Goal: Task Accomplishment & Management: Use online tool/utility

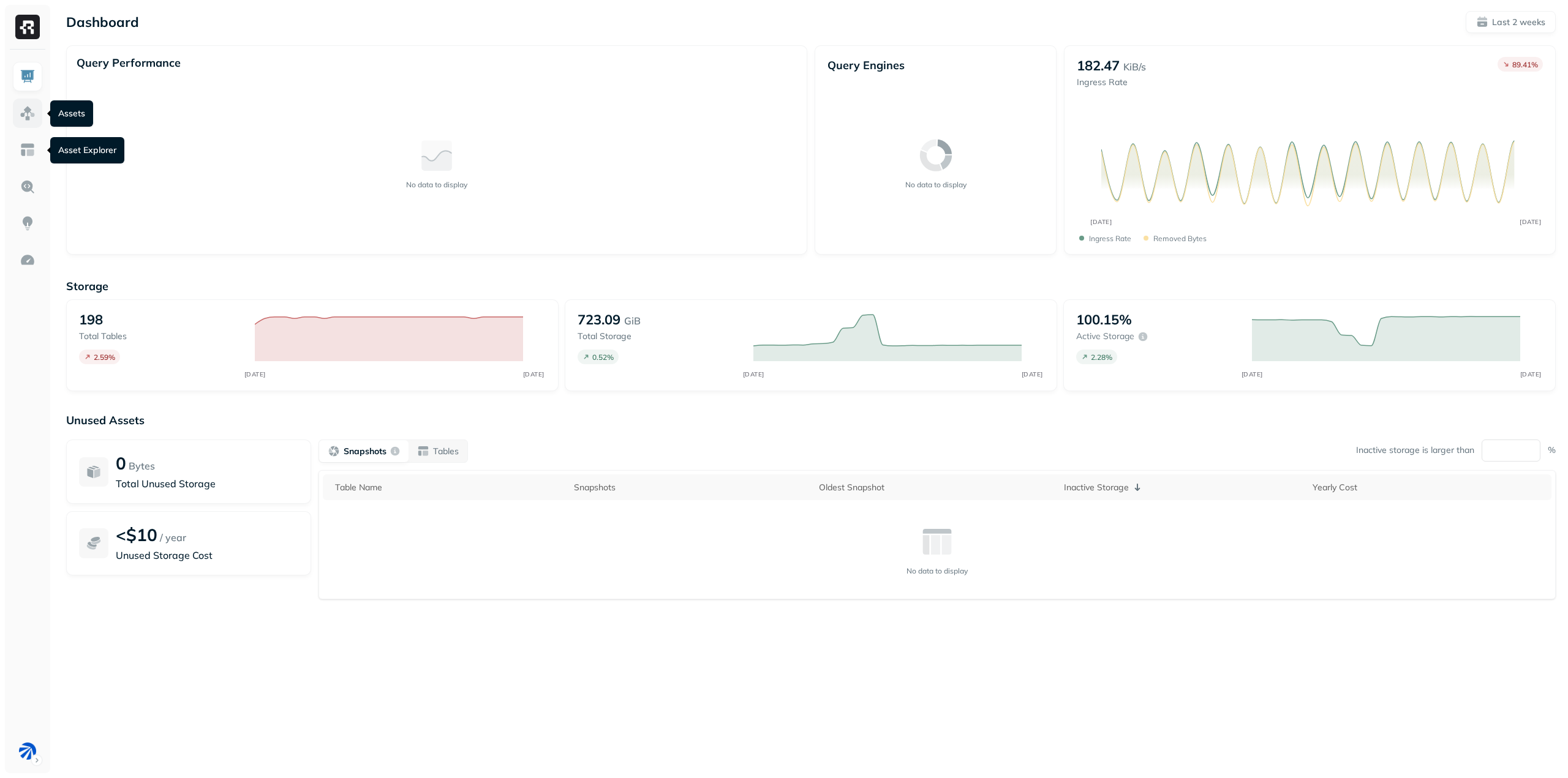
click at [25, 105] on img at bounding box center [28, 113] width 16 height 16
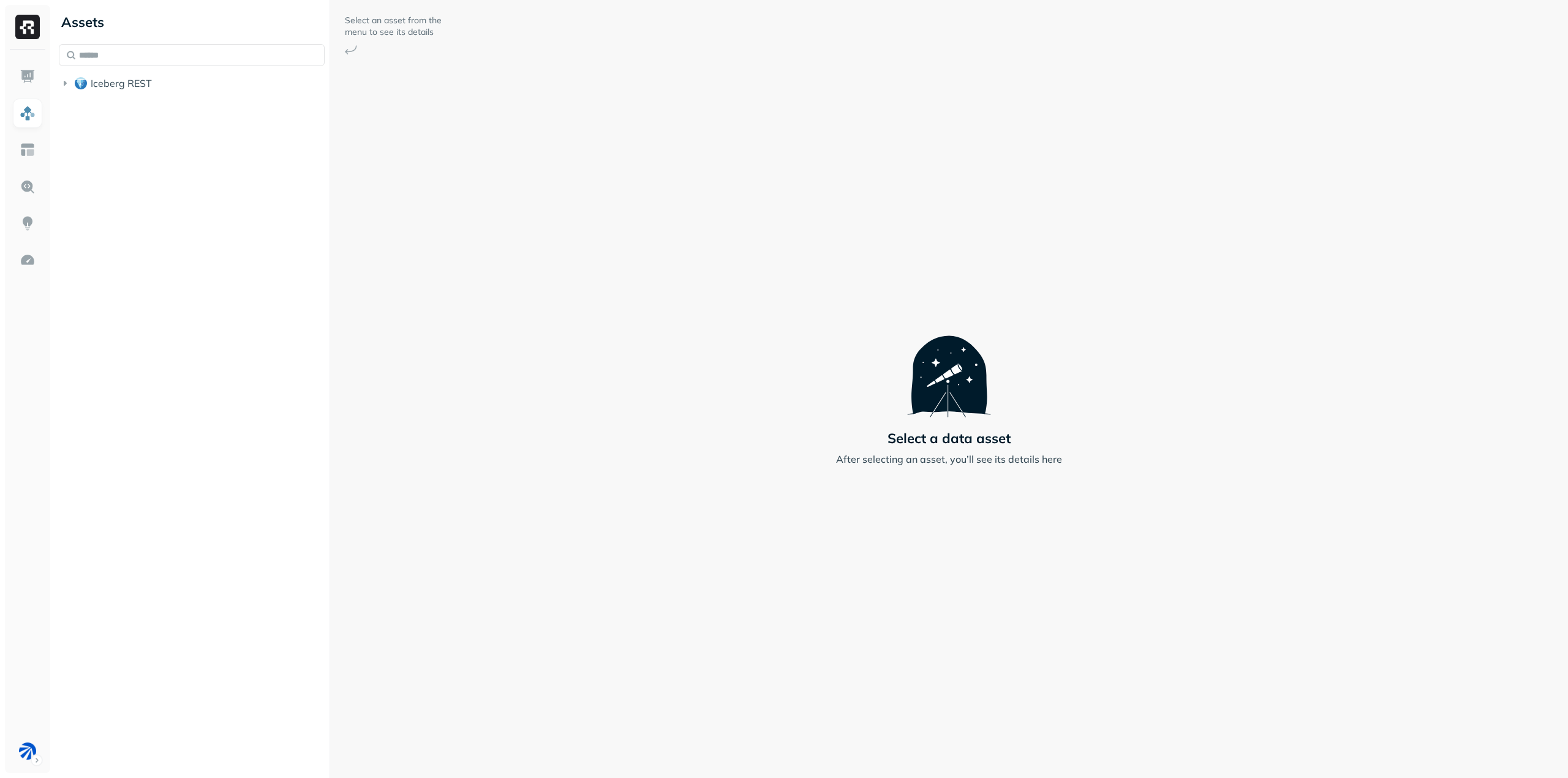
click at [120, 94] on li "Iceberg REST" at bounding box center [191, 84] width 266 height 22
click at [121, 83] on span "Iceberg REST" at bounding box center [121, 83] width 61 height 12
click at [145, 302] on button "silver" at bounding box center [198, 302] width 254 height 20
click at [126, 326] on span "Tables" at bounding box center [115, 326] width 31 height 12
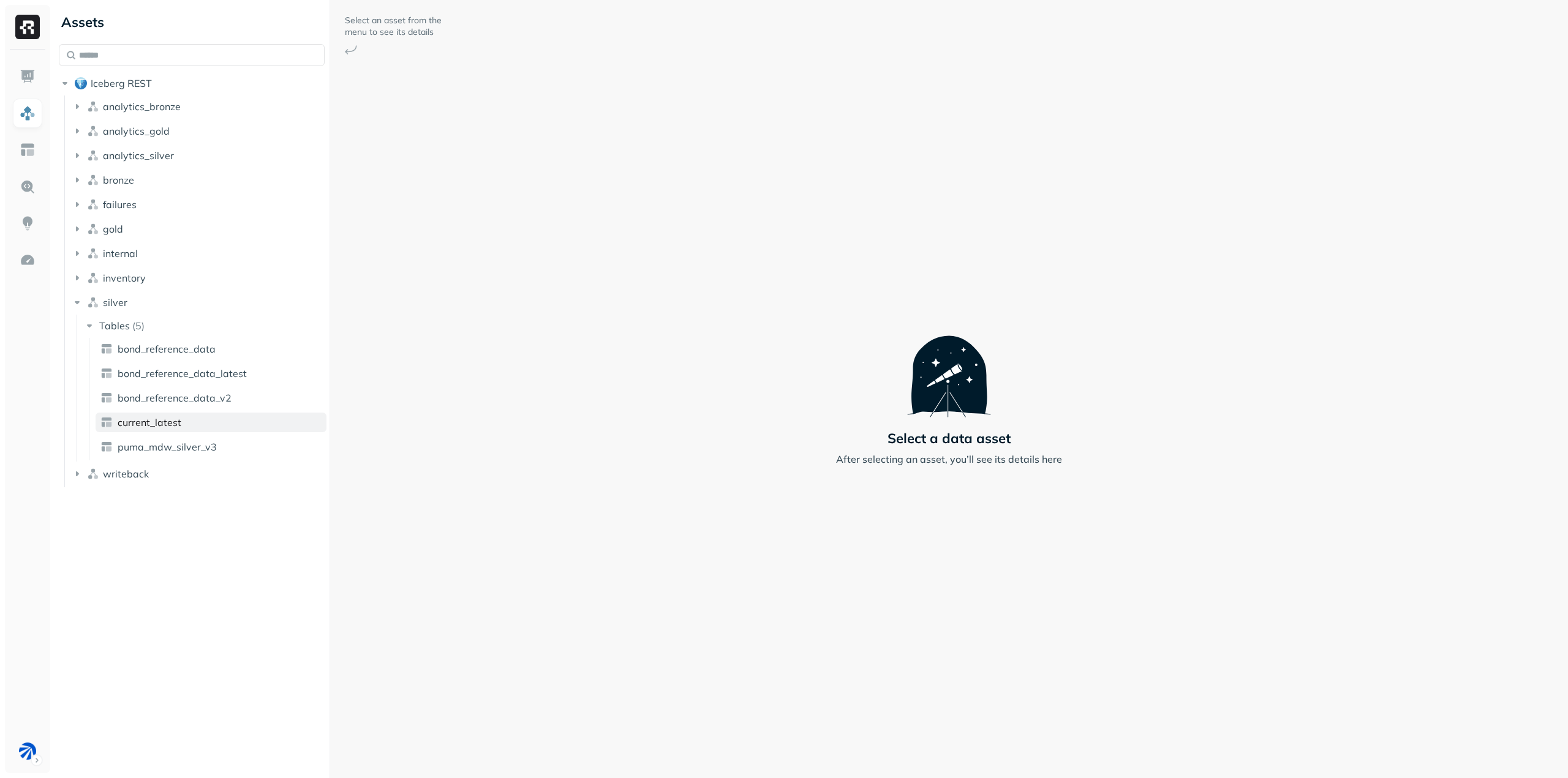
click at [163, 425] on span "current_latest" at bounding box center [149, 423] width 63 height 12
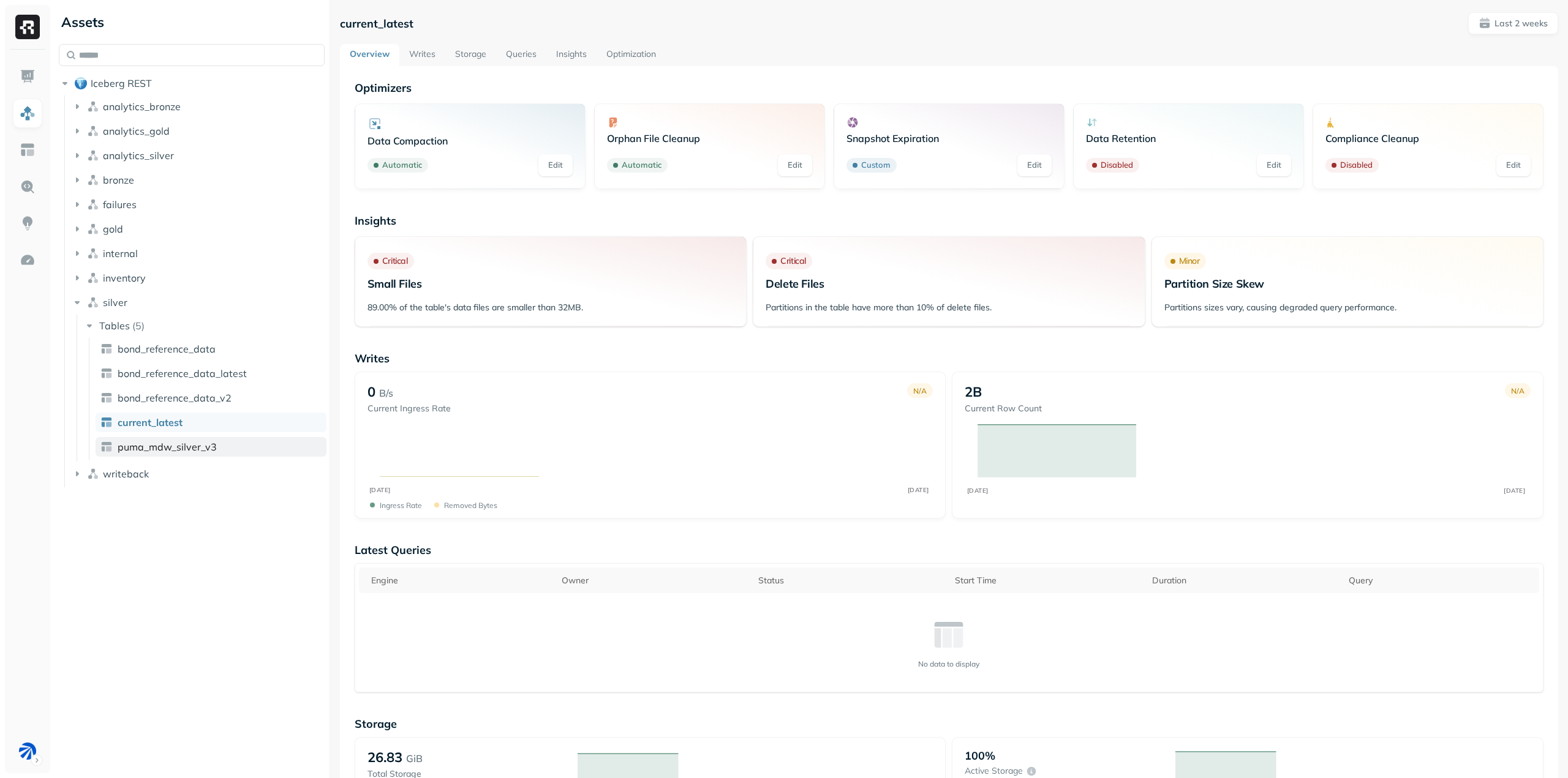
click at [198, 445] on span "puma_mdw_silver_v3" at bounding box center [167, 447] width 99 height 12
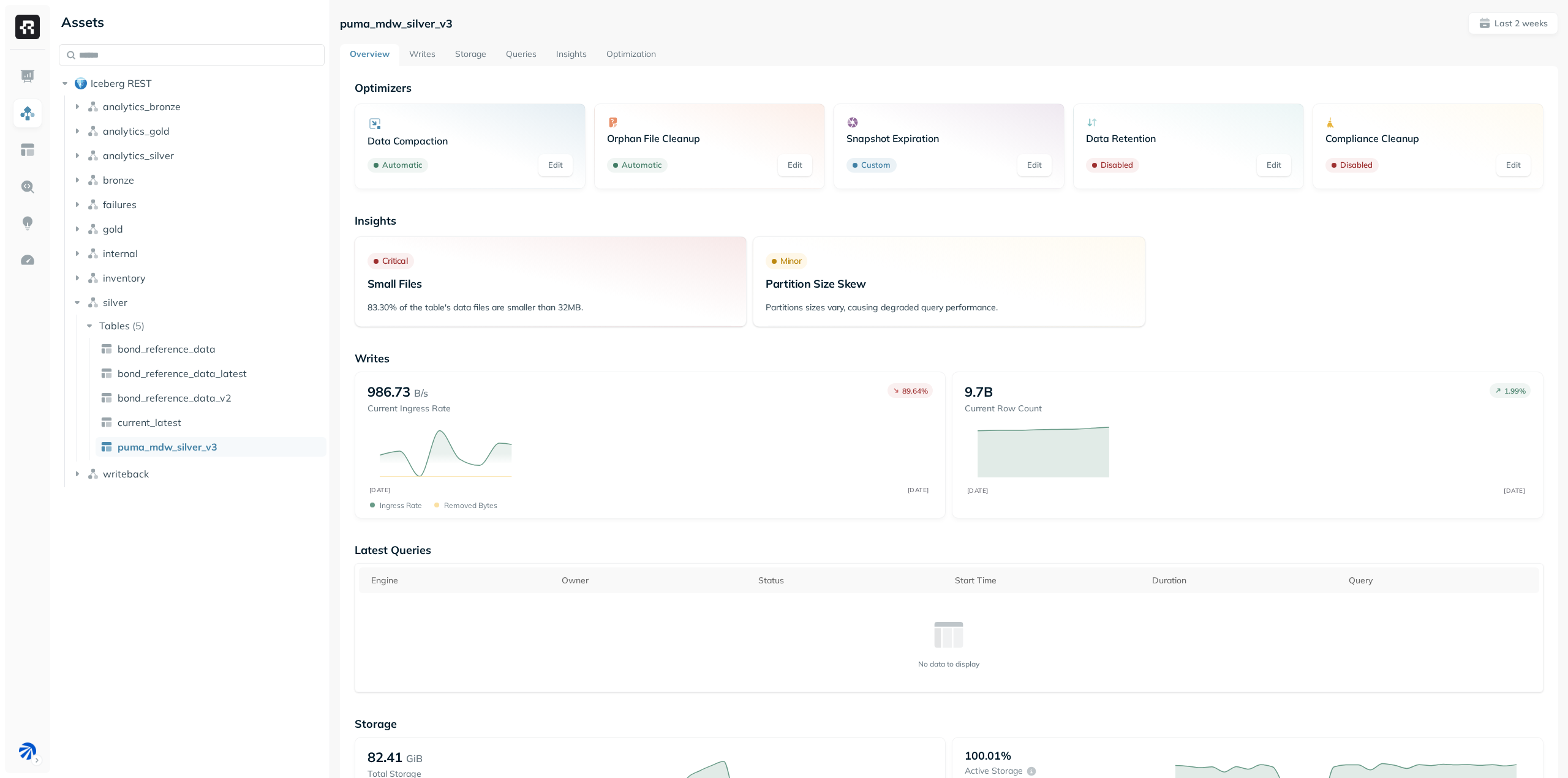
click at [619, 52] on link "Optimization" at bounding box center [631, 55] width 69 height 22
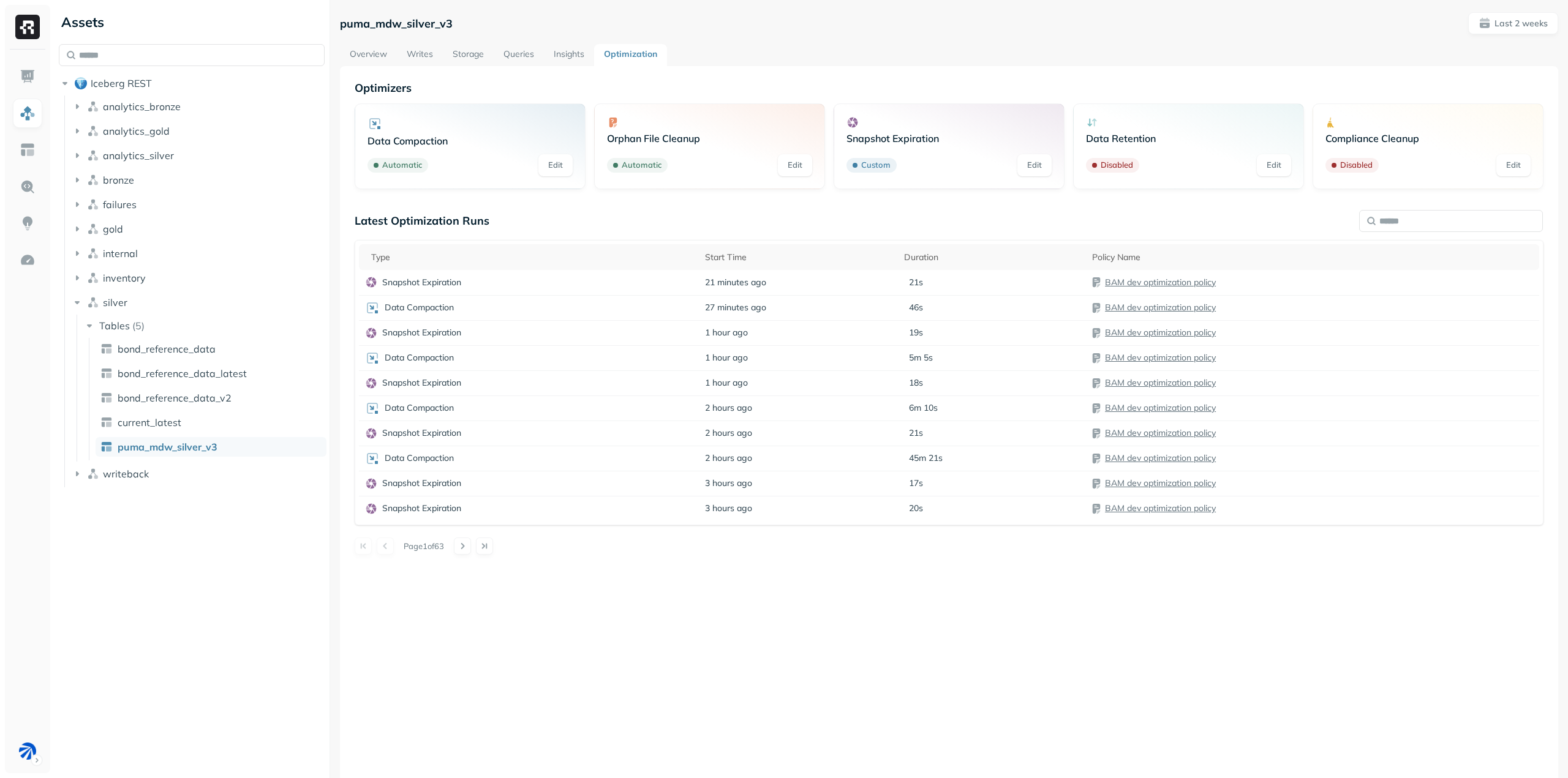
click at [648, 603] on div "Optimizers Data Compaction Automatic Edit Orphan File Cleanup Automatic Edit Sn…" at bounding box center [949, 455] width 1218 height 778
click at [793, 165] on link "Edit" at bounding box center [795, 166] width 35 height 22
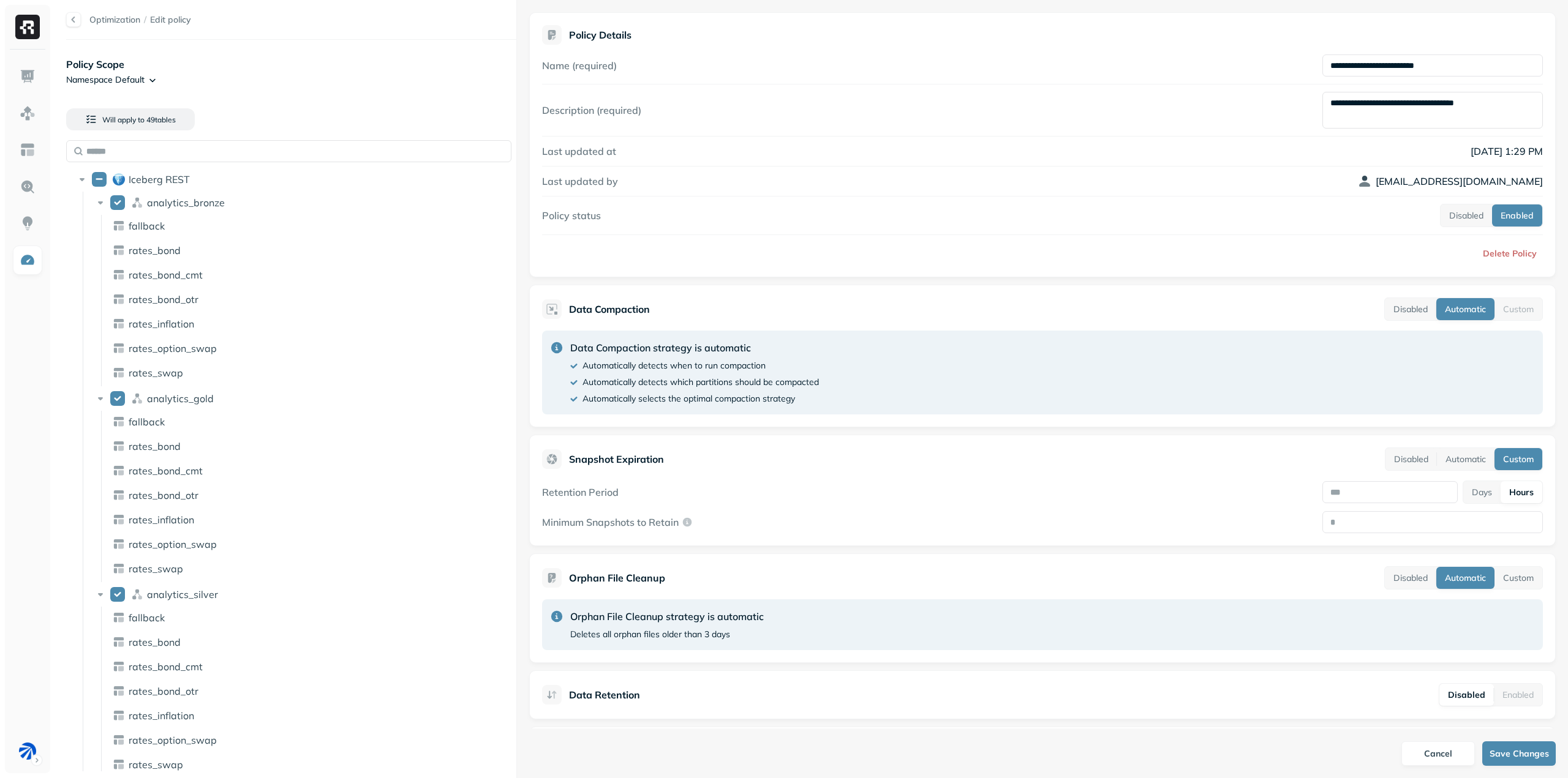
scroll to position [59, 0]
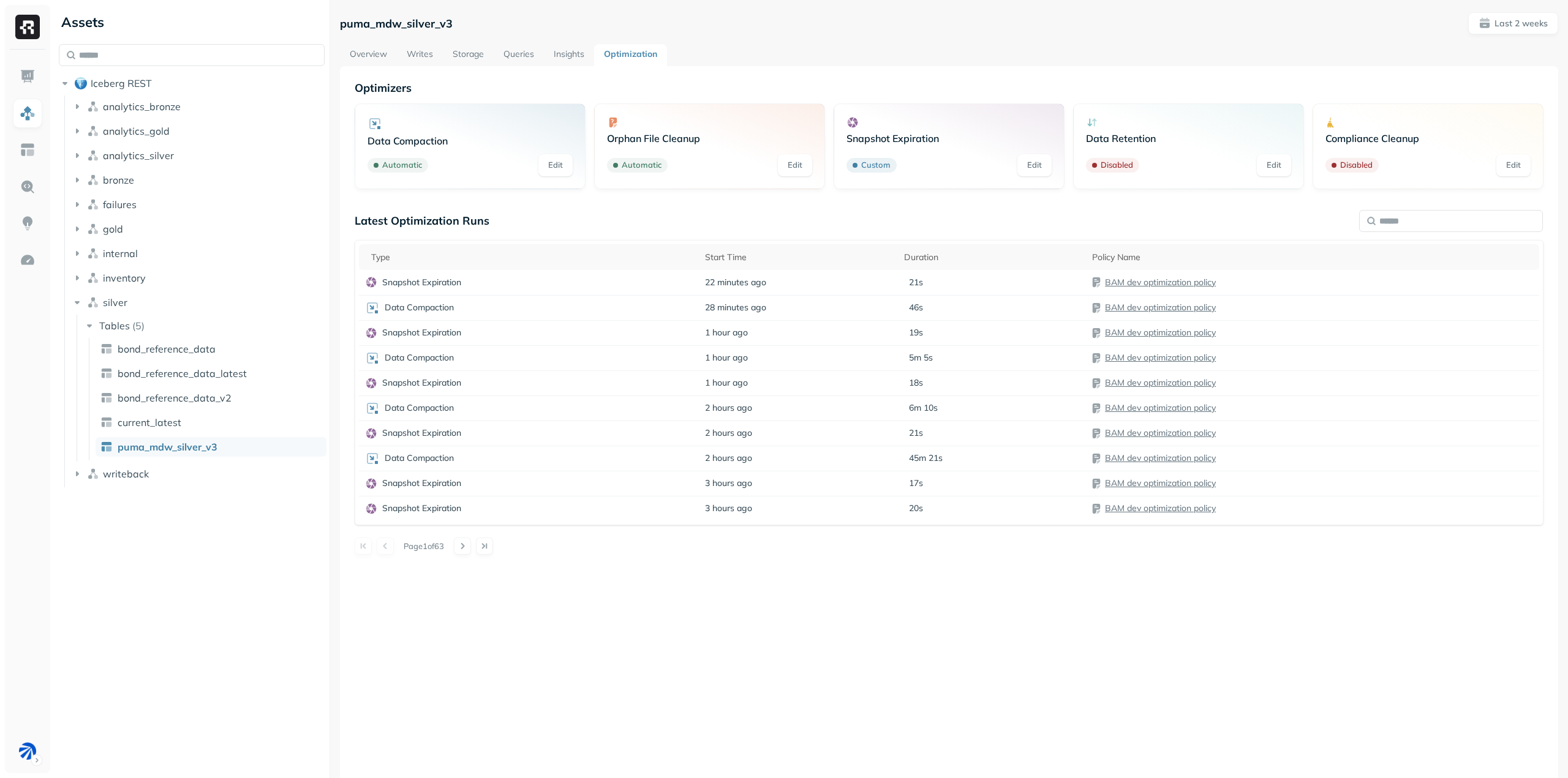
click at [765, 618] on div "Optimizers Data Compaction Automatic Edit Orphan File Cleanup Automatic Edit Sn…" at bounding box center [949, 455] width 1218 height 778
click at [431, 311] on p "Data Compaction" at bounding box center [419, 307] width 69 height 12
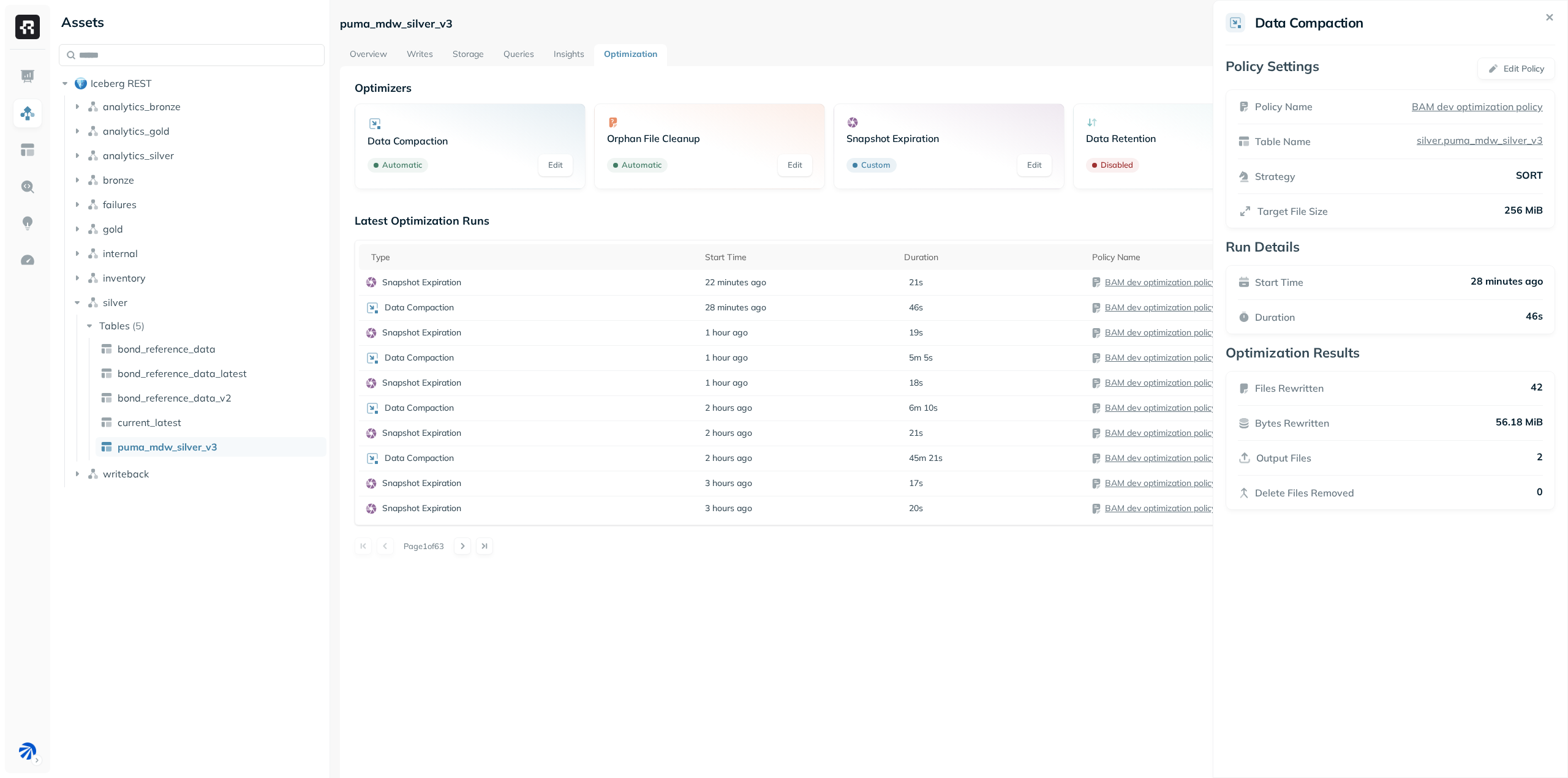
click at [1548, 461] on div "Files Rewritten 42 Bytes Rewritten 56.18 MiB Output Files 2 Delete Files Remove…" at bounding box center [1390, 440] width 330 height 139
click at [1496, 456] on div "Output Files 2" at bounding box center [1390, 458] width 305 height 15
click at [1376, 491] on div "Delete Files Removed 0" at bounding box center [1390, 493] width 305 height 15
drag, startPoint x: 1545, startPoint y: 210, endPoint x: 1488, endPoint y: 208, distance: 57.0
click at [1488, 208] on div "Policy Name BAM [PERSON_NAME] optimization policy Table Name silver.puma_mdw_si…" at bounding box center [1378, 159] width 330 height 139
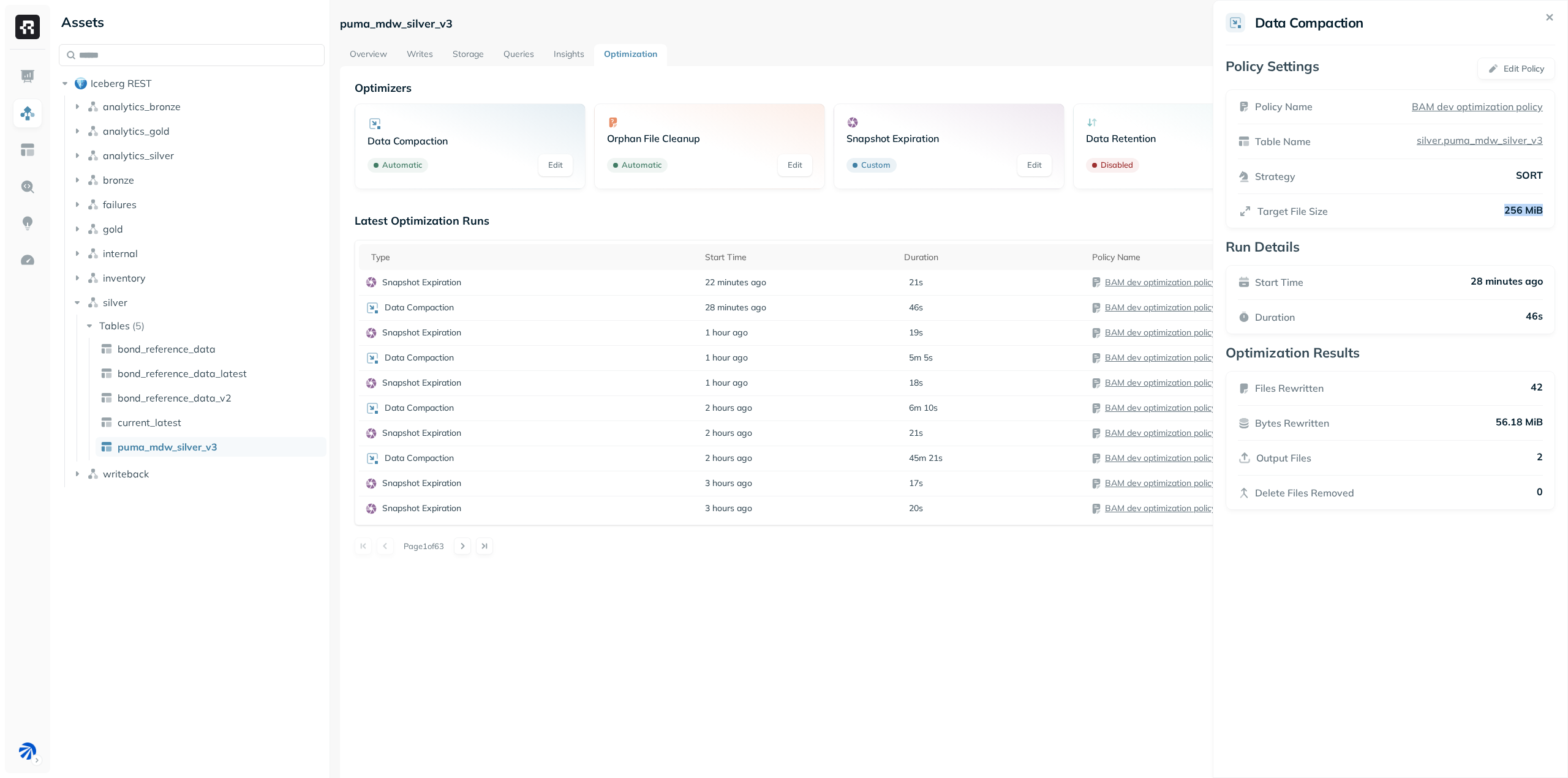
click at [1488, 208] on div "Target File Size 256 MiB" at bounding box center [1390, 211] width 305 height 15
click at [1518, 212] on p "256 MiB" at bounding box center [1523, 211] width 39 height 15
click at [1552, 213] on div "Policy Name BAM [PERSON_NAME] optimization policy Table Name silver.puma_mdw_si…" at bounding box center [1390, 159] width 330 height 139
drag, startPoint x: 1544, startPoint y: 213, endPoint x: 1469, endPoint y: 218, distance: 75.2
click at [1469, 218] on div "Policy Name BAM [PERSON_NAME] optimization policy Table Name silver.puma_mdw_si…" at bounding box center [1373, 159] width 330 height 139
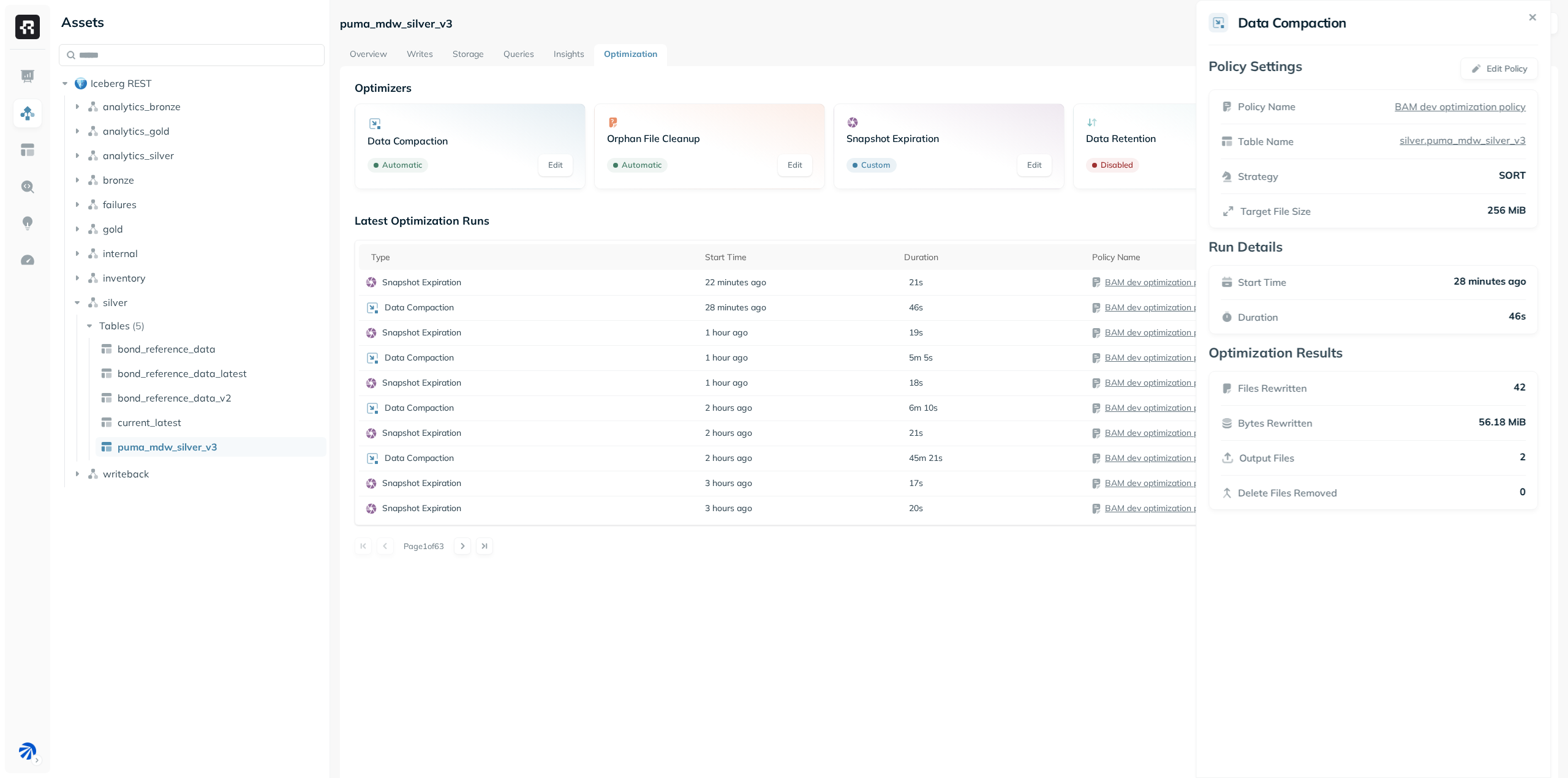
drag, startPoint x: 1415, startPoint y: 214, endPoint x: 1393, endPoint y: 217, distance: 22.2
click at [1392, 217] on div "Target File Size 256 MiB" at bounding box center [1373, 211] width 305 height 15
drag, startPoint x: 1393, startPoint y: 217, endPoint x: 1326, endPoint y: 216, distance: 67.0
click at [1326, 216] on div "Target File Size 256 MiB" at bounding box center [1376, 211] width 305 height 15
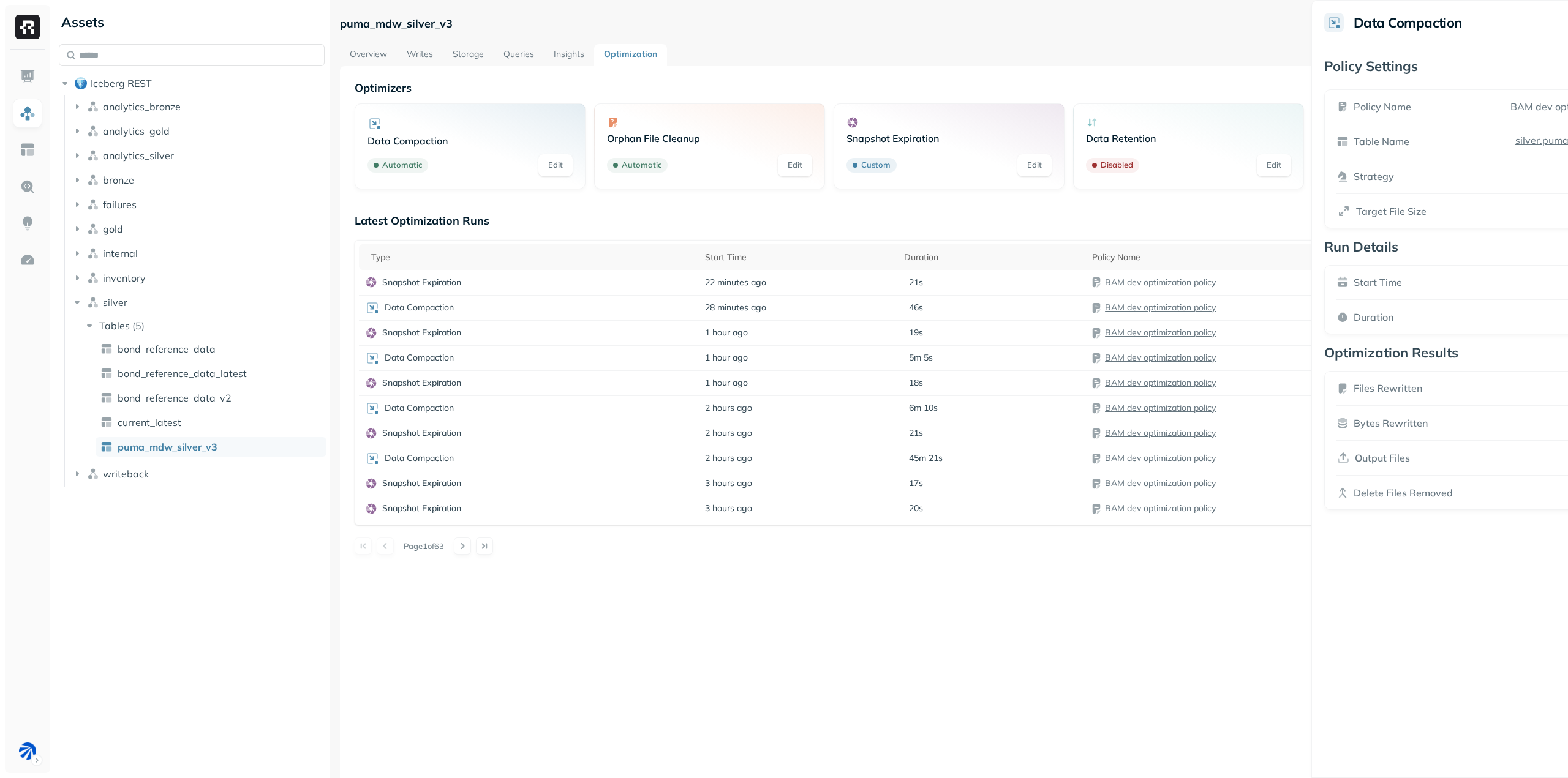
drag, startPoint x: 1348, startPoint y: 249, endPoint x: 1567, endPoint y: 263, distance: 219.4
click at [1567, 256] on p "Run Details" at bounding box center [1489, 247] width 330 height 17
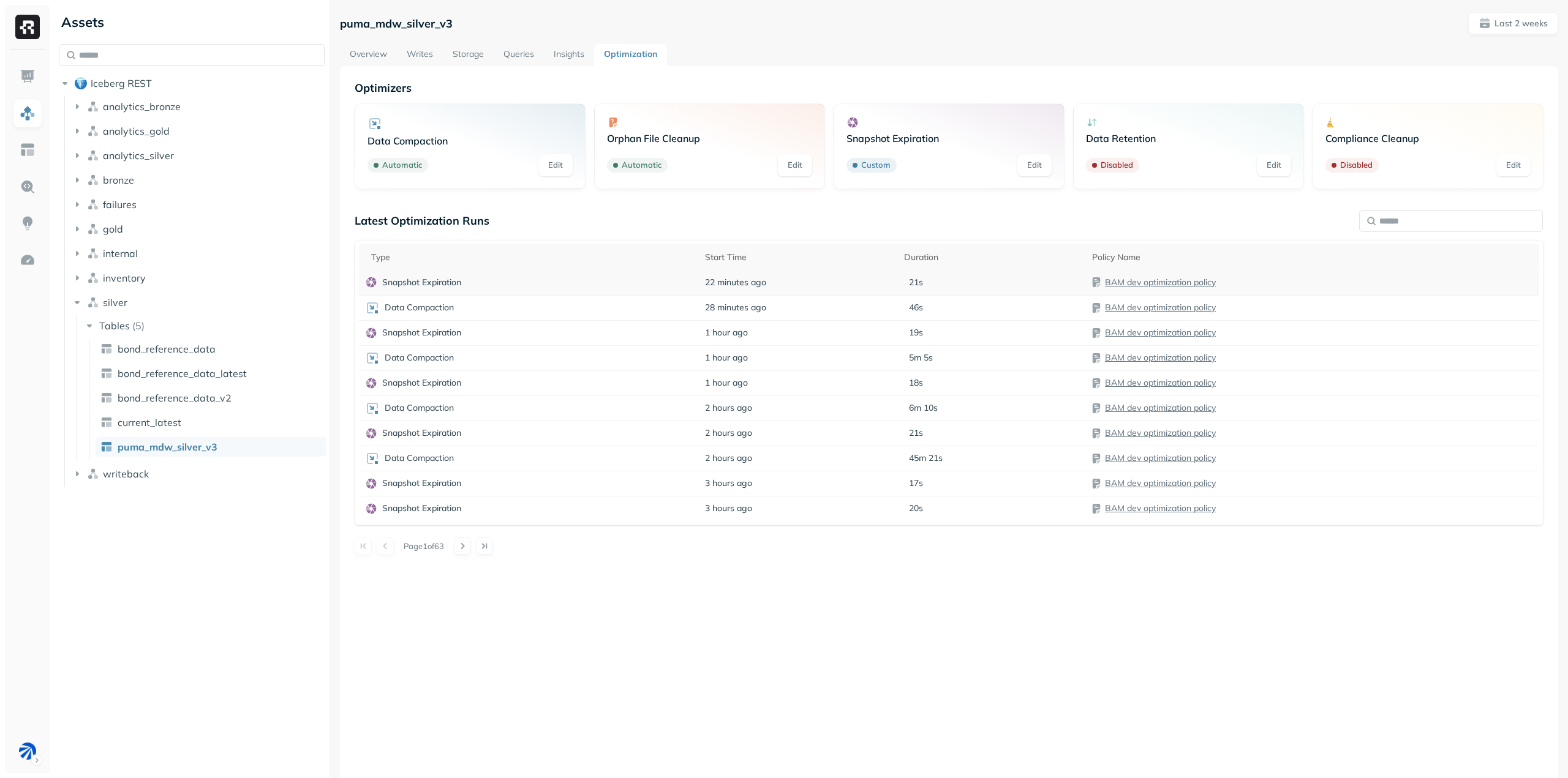
click at [1038, 280] on div "21s" at bounding box center [991, 282] width 176 height 12
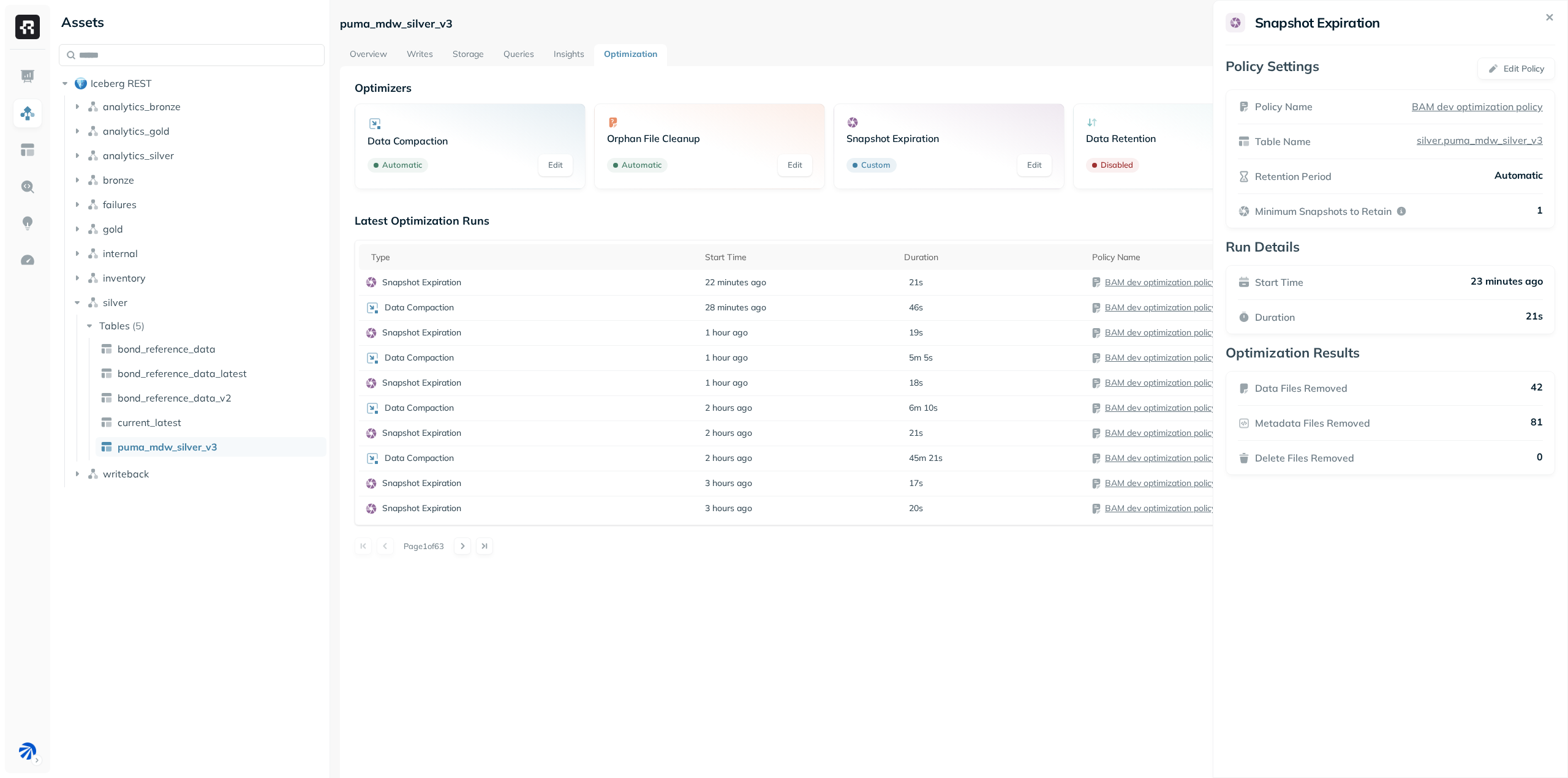
click at [1433, 617] on div "Snapshot Expiration Policy Settings Edit Policy Policy Name BAM dev optimizatio…" at bounding box center [1390, 389] width 355 height 778
click at [578, 641] on html "Assets Iceberg REST analytics_bronze analytics_gold analytics_silver bronze fai…" at bounding box center [784, 389] width 1568 height 778
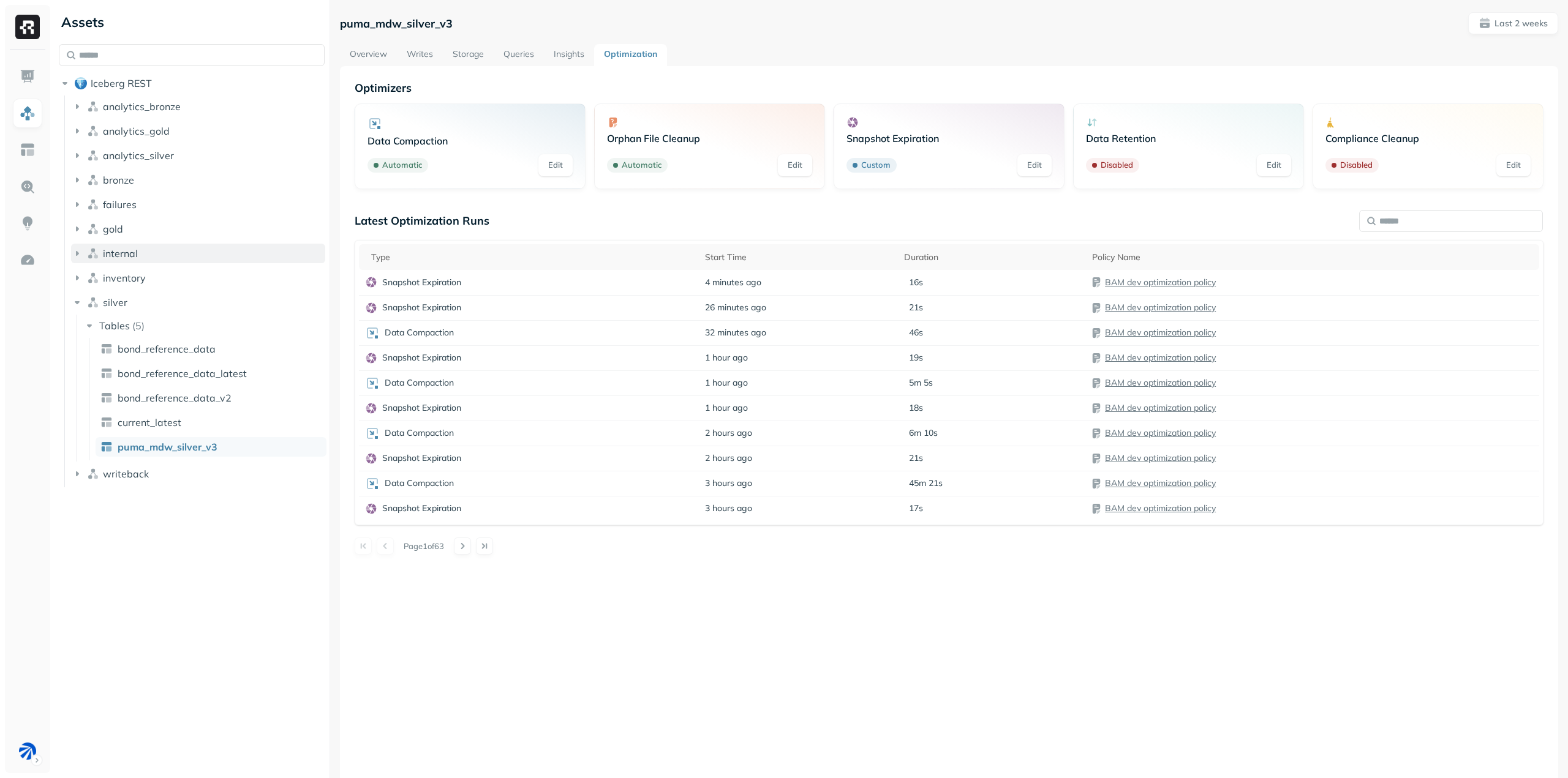
click at [137, 256] on button "internal" at bounding box center [198, 254] width 254 height 20
click at [141, 254] on button "internal" at bounding box center [198, 254] width 254 height 20
click at [126, 469] on span "writeback" at bounding box center [126, 474] width 46 height 12
click at [139, 480] on button "writeback" at bounding box center [198, 474] width 254 height 20
click at [612, 662] on div "Optimizers Data Compaction Automatic Edit Orphan File Cleanup Automatic Edit Sn…" at bounding box center [949, 455] width 1218 height 778
